Goal: Task Accomplishment & Management: Manage account settings

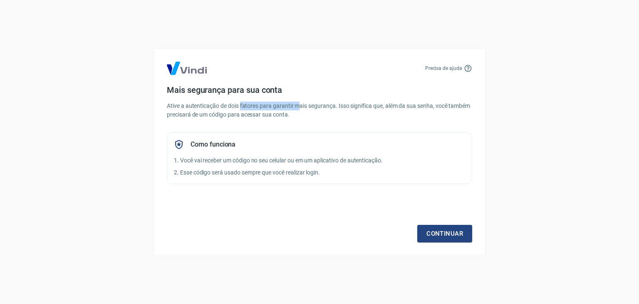
drag, startPoint x: 241, startPoint y: 105, endPoint x: 299, endPoint y: 104, distance: 58.2
click at [299, 104] on p "Ative a autenticação de dois fatores para garantir mais segurança. Isso signifi…" at bounding box center [319, 109] width 305 height 17
click at [450, 233] on link "Continuar" at bounding box center [444, 233] width 55 height 17
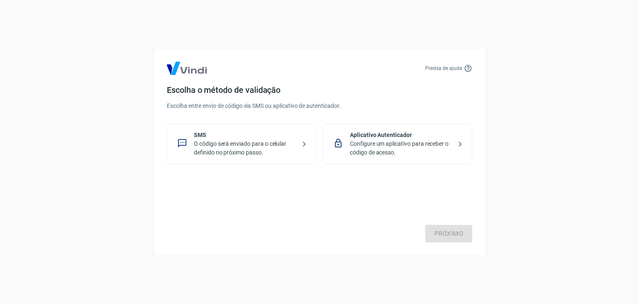
click at [231, 135] on p "SMS" at bounding box center [245, 135] width 102 height 9
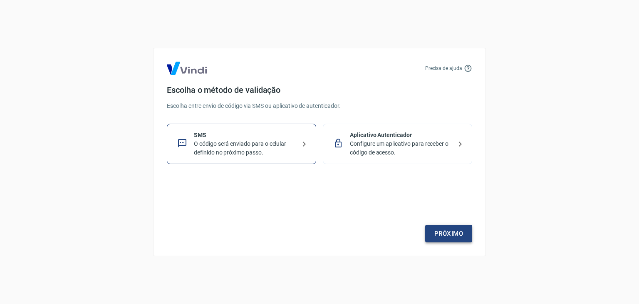
click at [437, 236] on link "Próximo" at bounding box center [448, 233] width 47 height 17
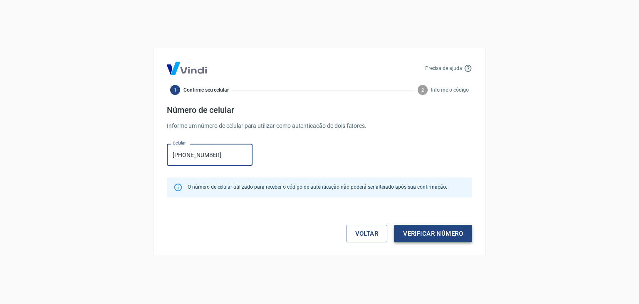
type input "[PHONE_NUMBER]"
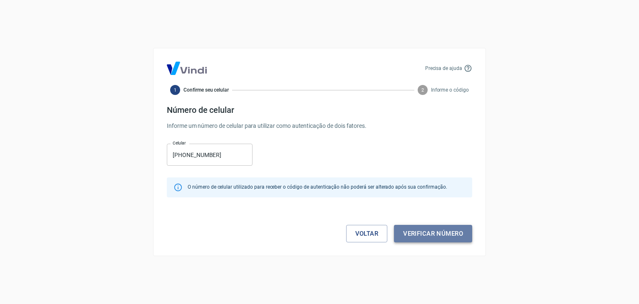
click at [428, 231] on button "Verificar número" at bounding box center [433, 233] width 78 height 17
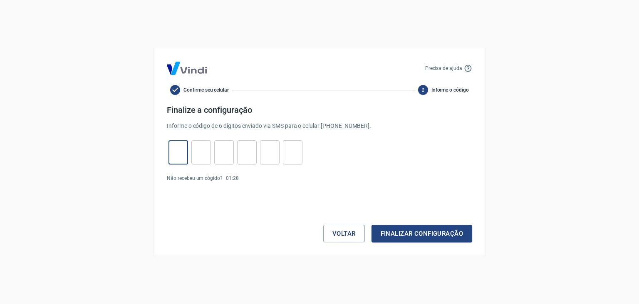
click at [181, 159] on input "tel" at bounding box center [178, 152] width 20 height 18
type input "6"
type input "7"
type input "6"
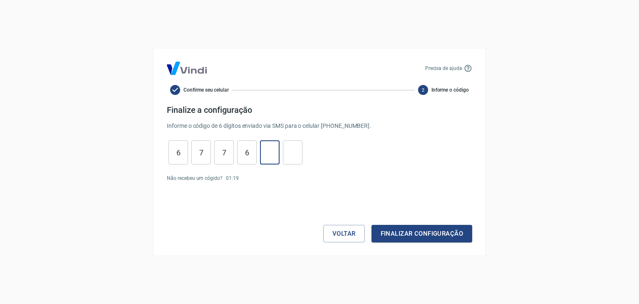
type input "4"
type input "6"
click at [437, 231] on button "Finalizar configuração" at bounding box center [421, 233] width 101 height 17
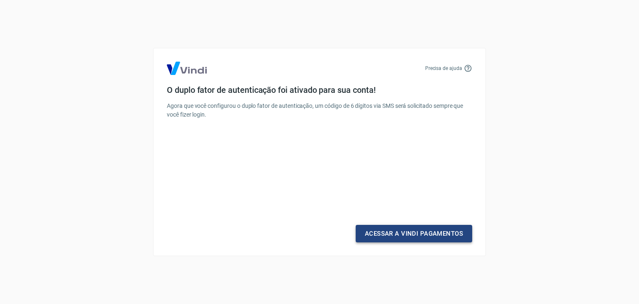
click at [412, 231] on link "Acessar a Vindi Pagamentos" at bounding box center [414, 233] width 116 height 17
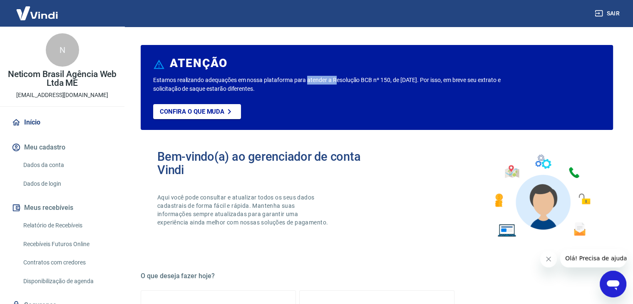
drag, startPoint x: 309, startPoint y: 80, endPoint x: 336, endPoint y: 81, distance: 27.5
click at [336, 81] on p "Estamos realizando adequações em nossa plataforma para atender a Resolução BCB …" at bounding box center [332, 84] width 358 height 17
drag, startPoint x: 430, startPoint y: 79, endPoint x: 506, endPoint y: 78, distance: 75.7
click at [506, 78] on p "Estamos realizando adequações em nossa plataforma para atender a Resolução BCB …" at bounding box center [332, 84] width 358 height 17
click at [58, 163] on link "Dados da conta" at bounding box center [67, 164] width 94 height 17
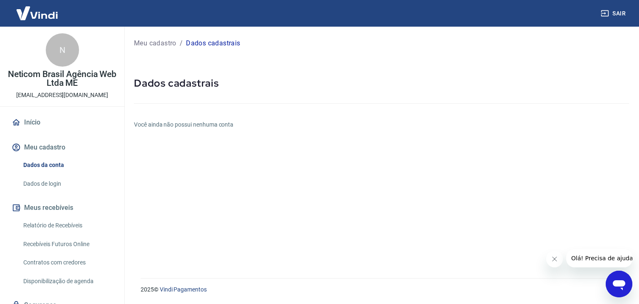
click at [49, 182] on link "Dados de login" at bounding box center [67, 183] width 94 height 17
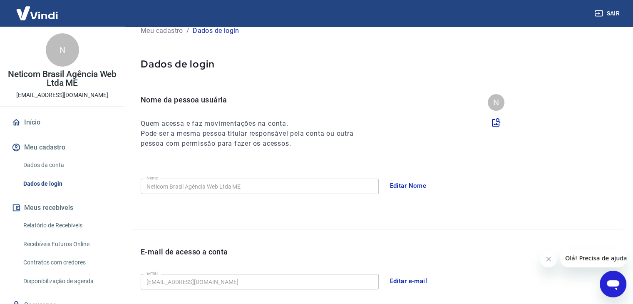
scroll to position [42, 0]
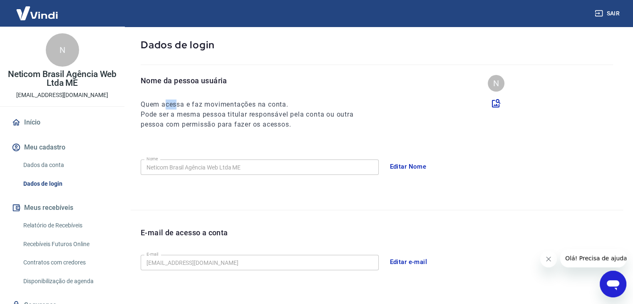
drag, startPoint x: 165, startPoint y: 103, endPoint x: 178, endPoint y: 104, distance: 13.3
click at [178, 104] on h6 "Quem acessa e faz movimentações na conta." at bounding box center [255, 104] width 228 height 10
drag, startPoint x: 226, startPoint y: 105, endPoint x: 246, endPoint y: 103, distance: 20.1
click at [246, 103] on h6 "Quem acessa e faz movimentações na conta." at bounding box center [255, 104] width 228 height 10
drag, startPoint x: 179, startPoint y: 113, endPoint x: 205, endPoint y: 113, distance: 26.6
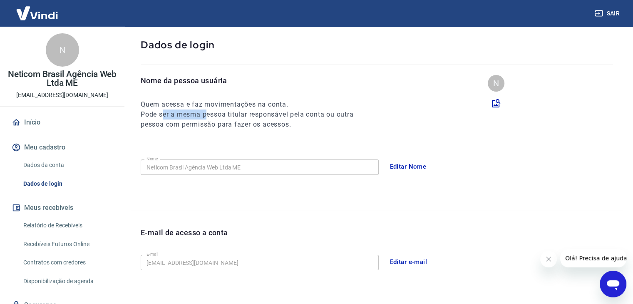
click at [205, 113] on h6 "Pode ser a mesma pessoa titular responsável pela conta ou outra pessoa com perm…" at bounding box center [255, 119] width 228 height 20
drag, startPoint x: 232, startPoint y: 112, endPoint x: 253, endPoint y: 114, distance: 20.5
click at [253, 114] on h6 "Pode ser a mesma pessoa titular responsável pela conta ou outra pessoa com perm…" at bounding box center [255, 119] width 228 height 20
drag, startPoint x: 348, startPoint y: 112, endPoint x: 353, endPoint y: 111, distance: 5.0
click at [353, 111] on h6 "Pode ser a mesma pessoa titular responsável pela conta ou outra pessoa com perm…" at bounding box center [255, 119] width 228 height 20
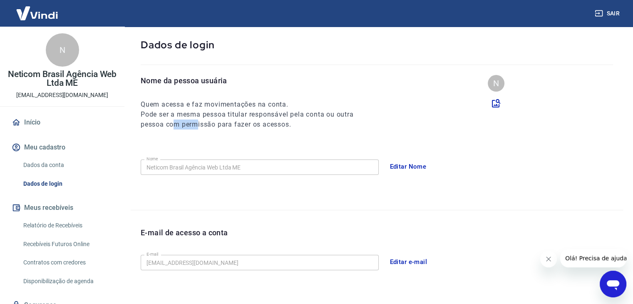
drag, startPoint x: 175, startPoint y: 124, endPoint x: 200, endPoint y: 122, distance: 25.0
click at [199, 122] on h6 "Pode ser a mesma pessoa titular responsável pela conta ou outra pessoa com perm…" at bounding box center [255, 119] width 228 height 20
drag, startPoint x: 227, startPoint y: 122, endPoint x: 289, endPoint y: 122, distance: 61.6
click at [289, 122] on h6 "Pode ser a mesma pessoa titular responsável pela conta ou outra pessoa com perm…" at bounding box center [255, 119] width 228 height 20
click at [408, 166] on button "Editar Nome" at bounding box center [408, 166] width 46 height 17
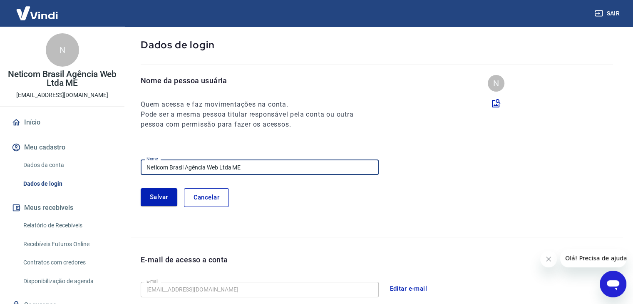
drag, startPoint x: 269, startPoint y: 167, endPoint x: 146, endPoint y: 166, distance: 123.1
click at [146, 166] on input "Neticom Brasil Agência Web Ltda ME" at bounding box center [260, 166] width 238 height 15
type input "[PERSON_NAME]"
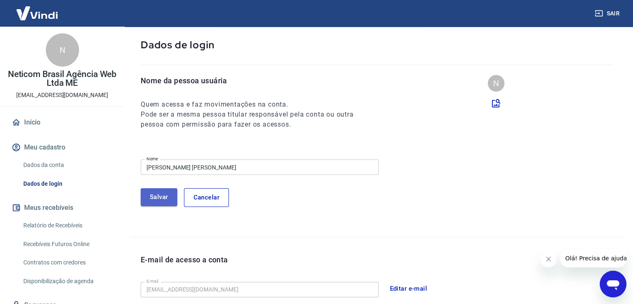
click at [161, 194] on button "Salvar" at bounding box center [159, 196] width 37 height 17
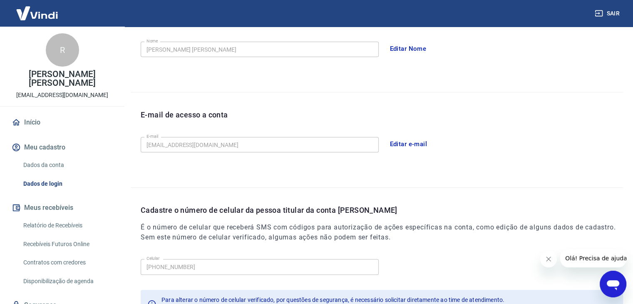
scroll to position [208, 0]
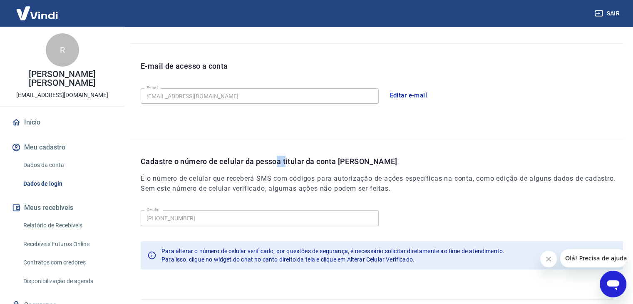
drag, startPoint x: 276, startPoint y: 158, endPoint x: 287, endPoint y: 158, distance: 10.8
click at [287, 158] on p "Cadastre o número de celular da pessoa titular da conta Vindi" at bounding box center [382, 161] width 482 height 11
drag, startPoint x: 316, startPoint y: 158, endPoint x: 333, endPoint y: 158, distance: 17.1
click at [333, 158] on p "Cadastre o número de celular da pessoa titular da conta Vindi" at bounding box center [382, 161] width 482 height 11
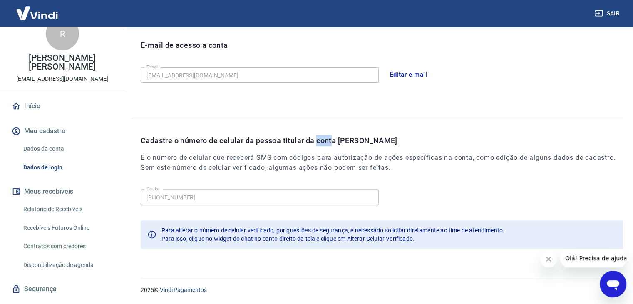
scroll to position [0, 0]
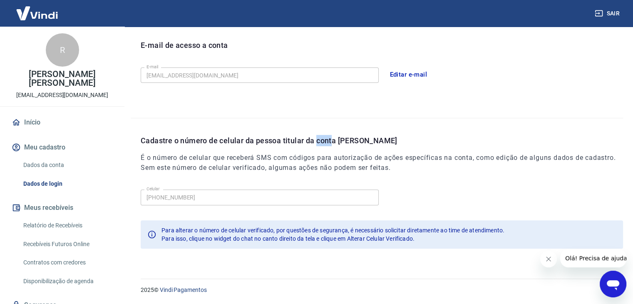
click at [48, 164] on link "Dados da conta" at bounding box center [67, 164] width 94 height 17
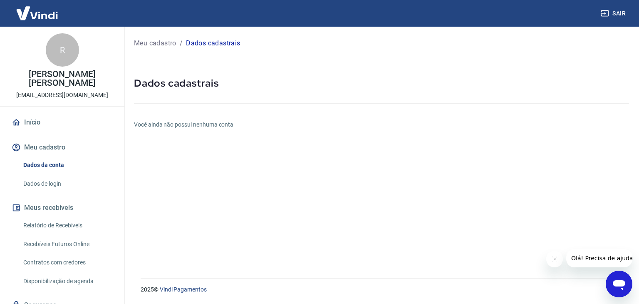
click at [57, 183] on link "Dados de login" at bounding box center [67, 183] width 94 height 17
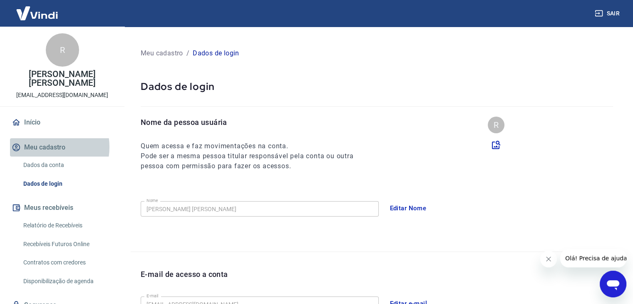
click at [43, 147] on button "Meu cadastro" at bounding box center [62, 147] width 104 height 18
click at [34, 122] on link "Início" at bounding box center [62, 122] width 104 height 18
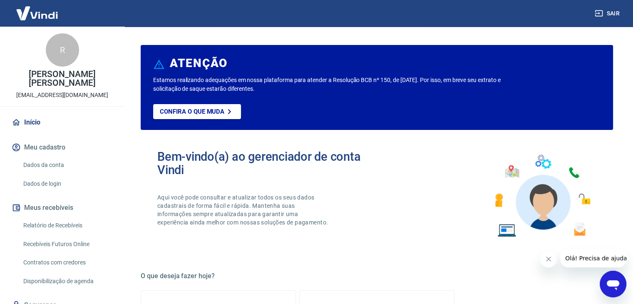
click at [32, 14] on img at bounding box center [37, 12] width 54 height 25
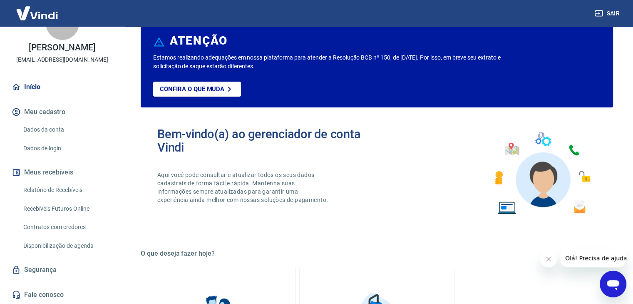
scroll to position [83, 0]
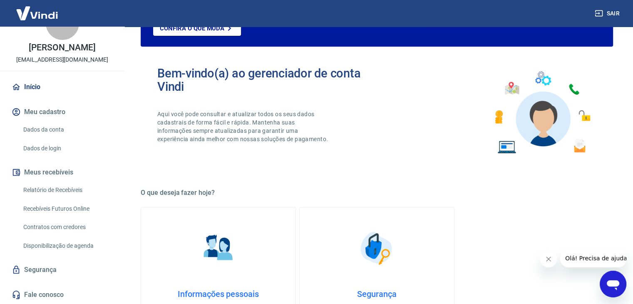
click at [36, 267] on link "Segurança" at bounding box center [62, 269] width 104 height 18
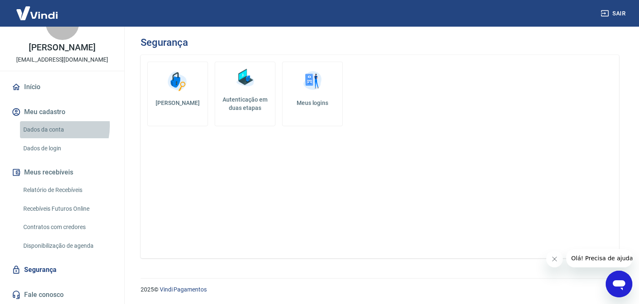
click at [42, 125] on link "Dados da conta" at bounding box center [67, 129] width 94 height 17
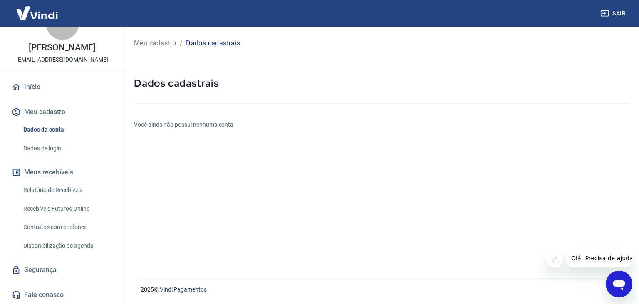
click at [55, 43] on p "[PERSON_NAME]" at bounding box center [62, 47] width 67 height 9
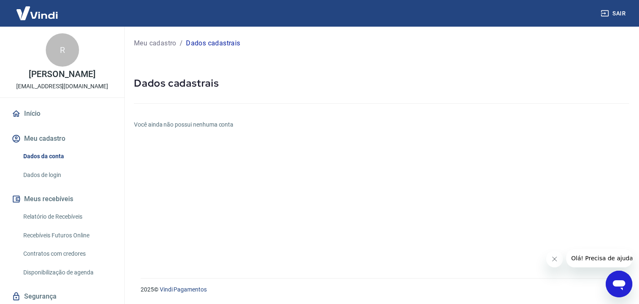
click at [58, 53] on div "R" at bounding box center [62, 49] width 33 height 33
drag, startPoint x: 553, startPoint y: 261, endPoint x: 1046, endPoint y: 481, distance: 539.3
click at [553, 261] on icon "Fechar mensagem da empresa" at bounding box center [554, 258] width 7 height 7
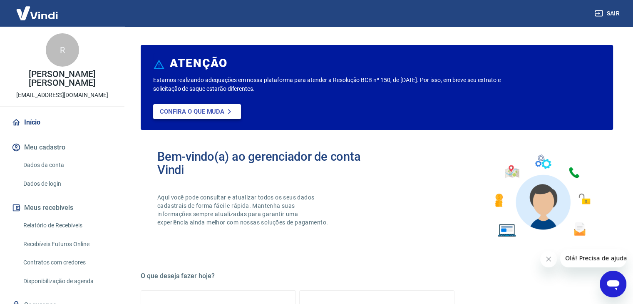
click at [180, 109] on p "Confira o que muda" at bounding box center [192, 111] width 64 height 7
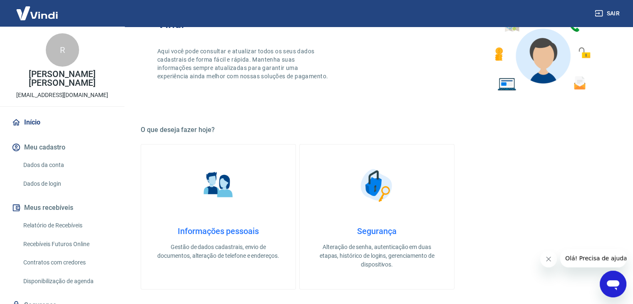
scroll to position [166, 0]
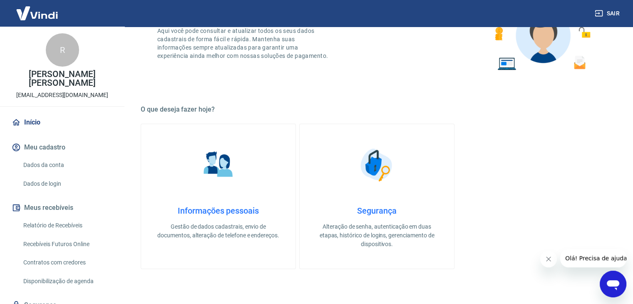
click at [47, 164] on link "Dados da conta" at bounding box center [67, 164] width 94 height 17
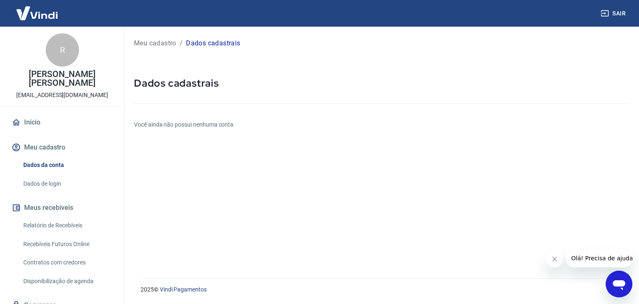
click at [41, 182] on link "Dados de login" at bounding box center [67, 183] width 94 height 17
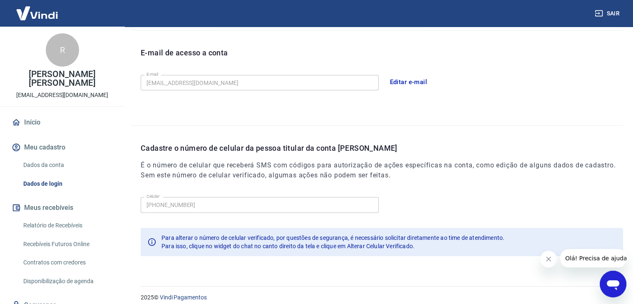
scroll to position [229, 0]
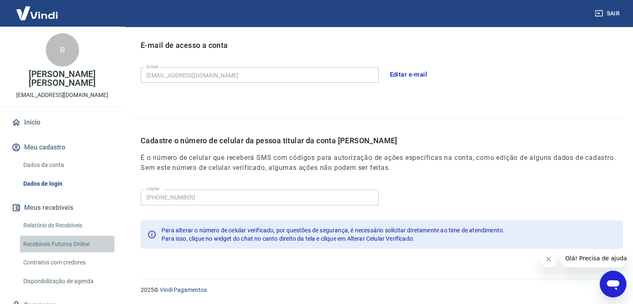
click at [67, 245] on link "Recebíveis Futuros Online" at bounding box center [67, 243] width 94 height 17
click at [261, 233] on div "Para alterar o número de celular verificado, por questões de segurança, é neces…" at bounding box center [332, 230] width 343 height 8
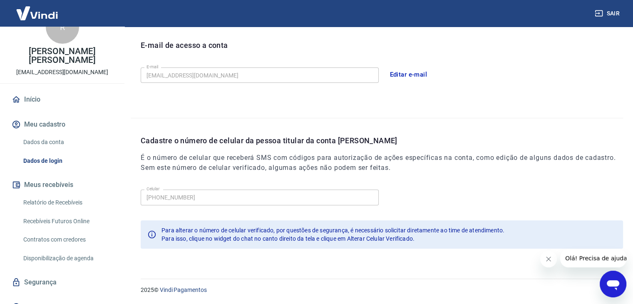
scroll to position [35, 0]
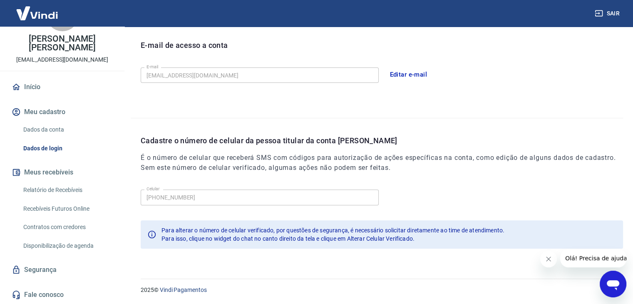
click at [37, 268] on link "Segurança" at bounding box center [62, 269] width 104 height 18
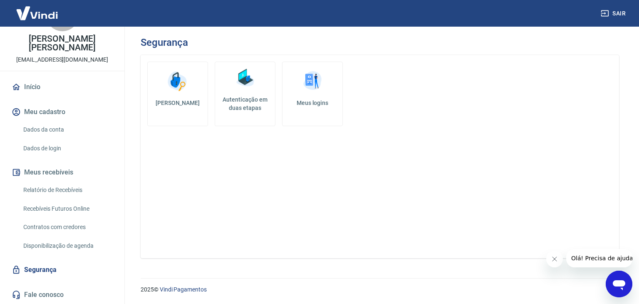
click at [246, 80] on img at bounding box center [244, 77] width 25 height 25
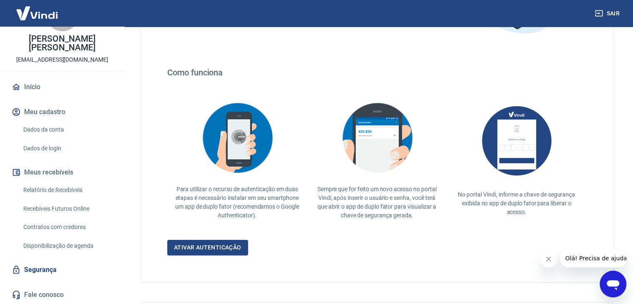
scroll to position [125, 0]
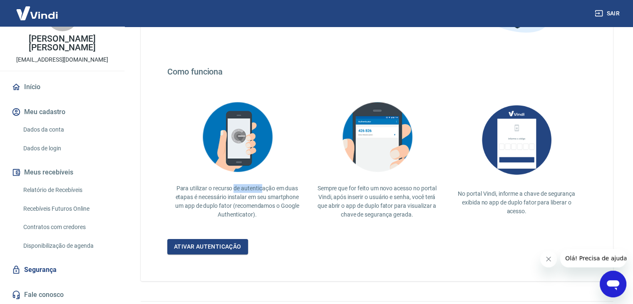
drag, startPoint x: 233, startPoint y: 189, endPoint x: 262, endPoint y: 190, distance: 29.1
click at [262, 190] on p "Para utilizar o recurso de autenticação em duas etapas é necessário instalar em…" at bounding box center [237, 201] width 126 height 35
drag, startPoint x: 356, startPoint y: 186, endPoint x: 401, endPoint y: 188, distance: 44.6
click at [401, 188] on p "Sempre que for feito um novo acesso no portal Vindi, após inserir o usuário e s…" at bounding box center [377, 201] width 126 height 35
drag, startPoint x: 346, startPoint y: 195, endPoint x: 384, endPoint y: 197, distance: 38.3
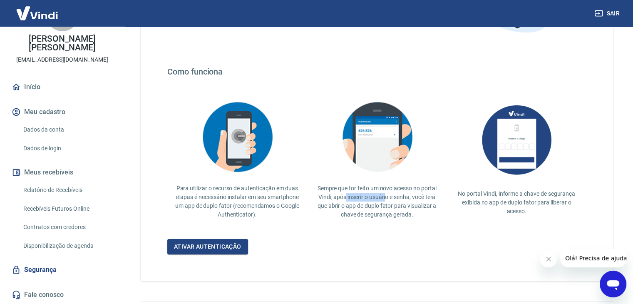
click at [384, 197] on p "Sempre que for feito um novo acesso no portal Vindi, após inserir o usuário e s…" at bounding box center [377, 201] width 126 height 35
drag, startPoint x: 343, startPoint y: 206, endPoint x: 375, endPoint y: 209, distance: 32.2
click at [375, 209] on p "Sempre que for feito um novo acesso no portal Vindi, após inserir o usuário e s…" at bounding box center [377, 201] width 126 height 35
drag, startPoint x: 403, startPoint y: 208, endPoint x: 413, endPoint y: 208, distance: 10.8
click at [413, 208] on p "Sempre que for feito um novo acesso no portal Vindi, após inserir o usuário e s…" at bounding box center [377, 201] width 126 height 35
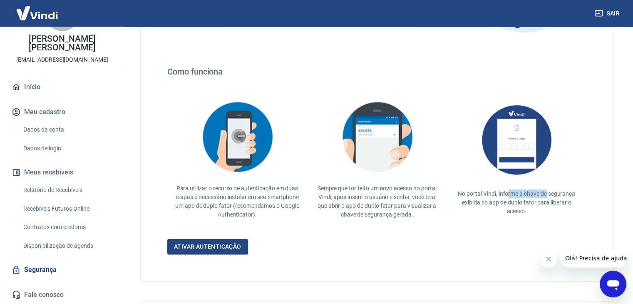
drag, startPoint x: 506, startPoint y: 193, endPoint x: 546, endPoint y: 193, distance: 40.3
click at [546, 193] on p "No portal Vindi, informe a chave de segurança exibida no app de duplo fator par…" at bounding box center [516, 202] width 126 height 26
drag, startPoint x: 472, startPoint y: 202, endPoint x: 494, endPoint y: 204, distance: 22.1
click at [494, 204] on p "No portal Vindi, informe a chave de segurança exibida no app de duplo fator par…" at bounding box center [516, 202] width 126 height 26
drag, startPoint x: 519, startPoint y: 205, endPoint x: 542, endPoint y: 207, distance: 23.3
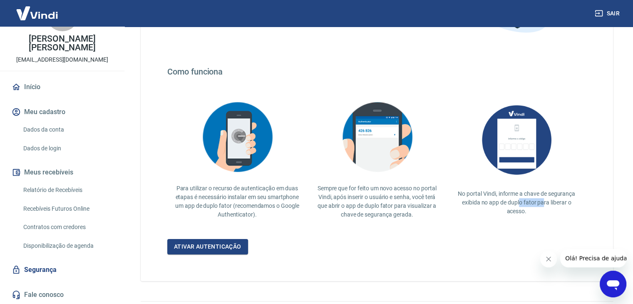
click at [542, 207] on p "No portal Vindi, informe a chave de segurança exibida no app de duplo fator par…" at bounding box center [516, 202] width 126 height 26
drag, startPoint x: 510, startPoint y: 212, endPoint x: 519, endPoint y: 213, distance: 9.2
click at [519, 213] on p "No portal Vindi, informe a chave de segurança exibida no app de duplo fator par…" at bounding box center [516, 202] width 126 height 26
click at [445, 237] on div "Para a Vindi, a segurança dos seus dados vem sempre em primeiro lugar. Por isso…" at bounding box center [377, 105] width 472 height 351
click at [54, 242] on link "Disponibilização de agenda" at bounding box center [67, 245] width 94 height 17
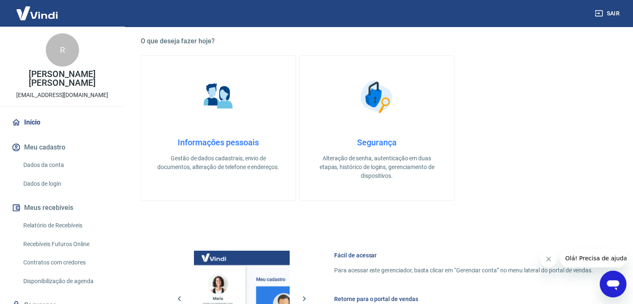
scroll to position [148, 0]
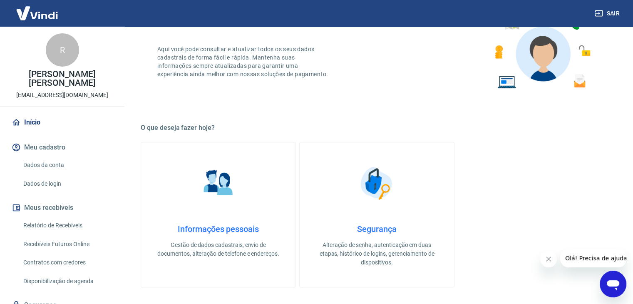
click at [369, 184] on img at bounding box center [377, 183] width 42 height 42
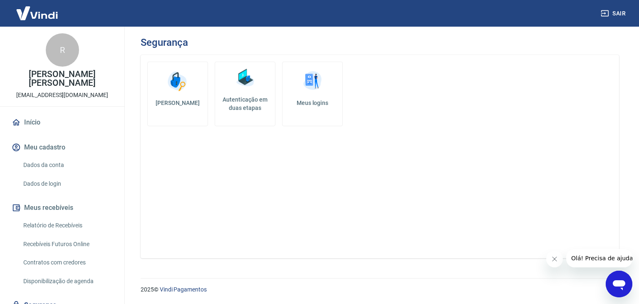
click at [311, 80] on img at bounding box center [312, 81] width 25 height 25
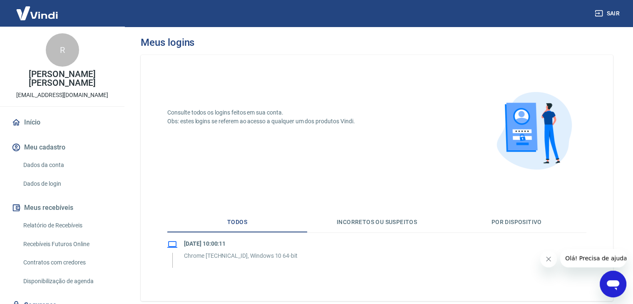
click at [360, 223] on button "Incorretos ou suspeitos" at bounding box center [377, 222] width 140 height 20
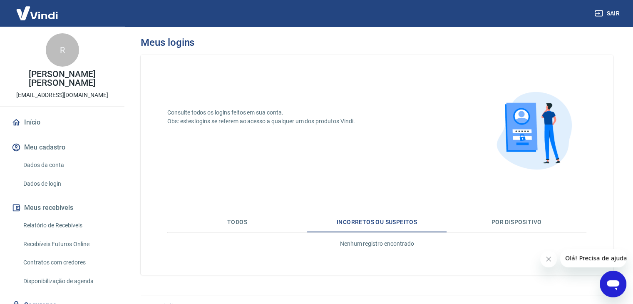
click at [517, 220] on button "Por dispositivo" at bounding box center [516, 222] width 140 height 20
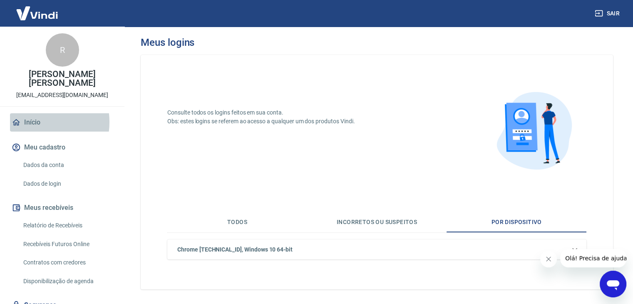
click at [35, 122] on link "Início" at bounding box center [62, 122] width 104 height 18
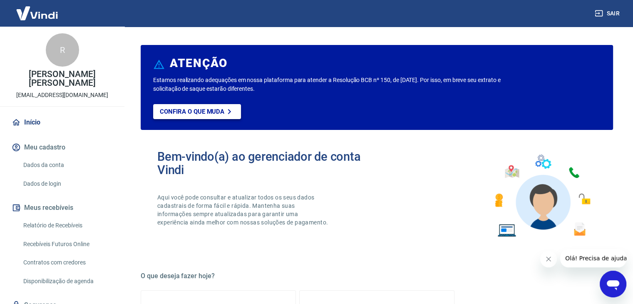
click at [200, 110] on p "Confira o que muda" at bounding box center [192, 111] width 64 height 7
